Goal: Task Accomplishment & Management: Use online tool/utility

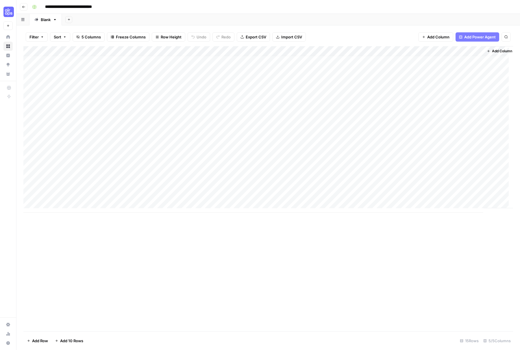
scroll to position [4, 0]
type input "**********"
click at [384, 99] on div "Add Column" at bounding box center [267, 129] width 489 height 166
click at [398, 100] on div "Add Column" at bounding box center [267, 129] width 489 height 166
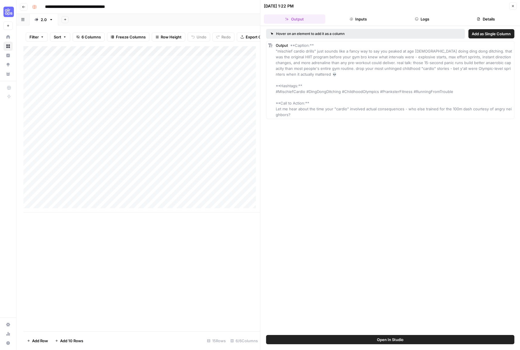
click at [201, 118] on div "Add Column" at bounding box center [141, 129] width 237 height 166
click at [200, 134] on div "Add Column" at bounding box center [141, 129] width 237 height 166
click at [202, 156] on div "Add Column" at bounding box center [141, 129] width 237 height 166
click at [222, 196] on div "Add Column" at bounding box center [141, 129] width 237 height 166
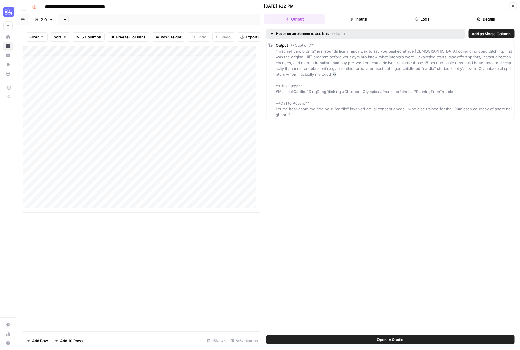
click at [509, 4] on button "Close" at bounding box center [513, 6] width 8 height 8
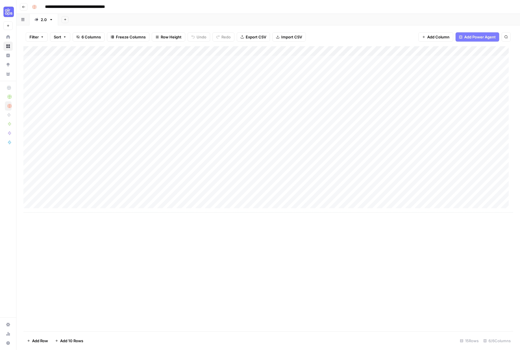
click at [380, 131] on div "Add Column" at bounding box center [267, 129] width 489 height 166
click at [399, 128] on div "Add Column" at bounding box center [267, 129] width 489 height 166
